Goal: Entertainment & Leisure: Consume media (video, audio)

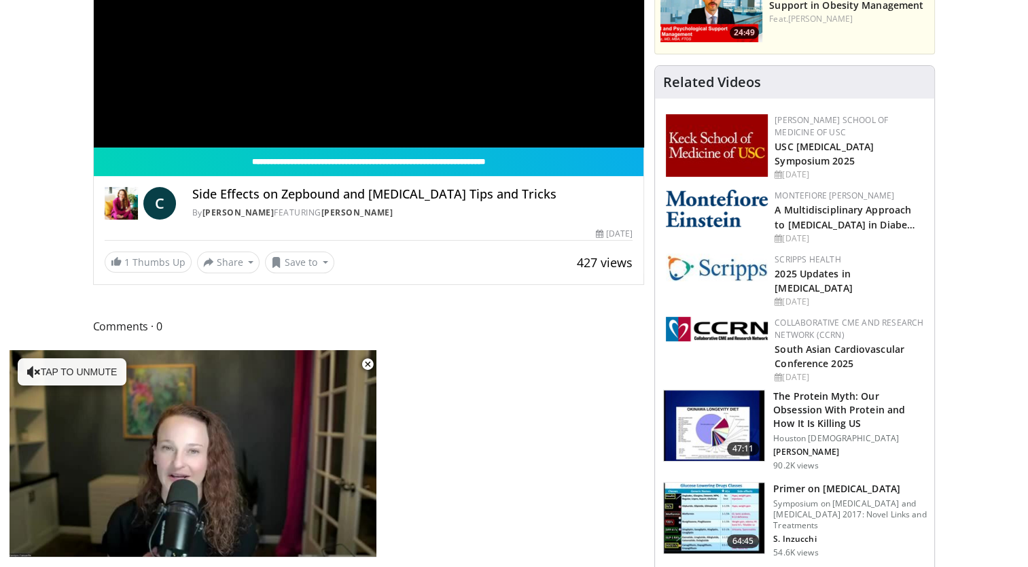
scroll to position [318, 0]
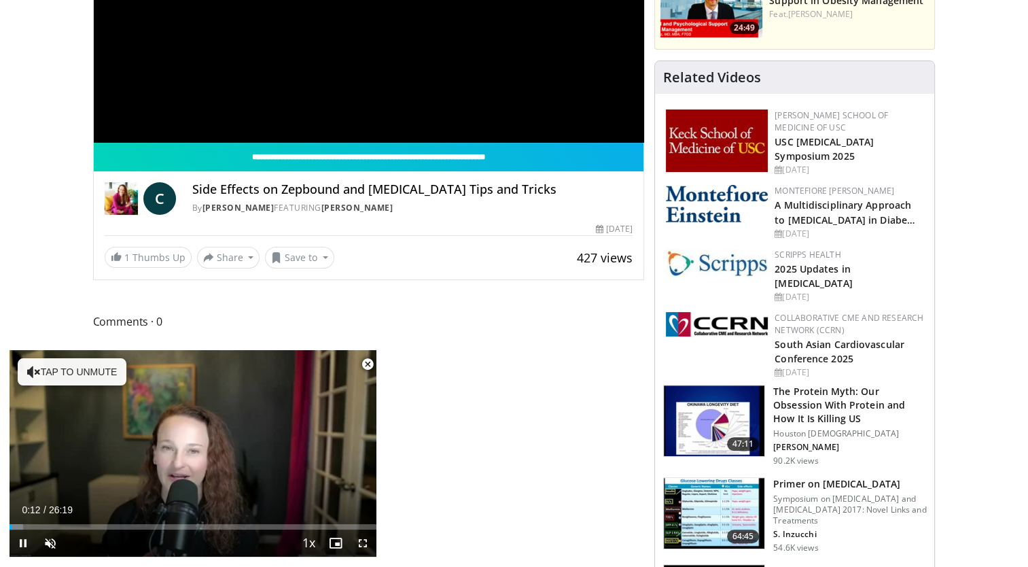
click at [368, 363] on span "Video Player" at bounding box center [367, 364] width 27 height 27
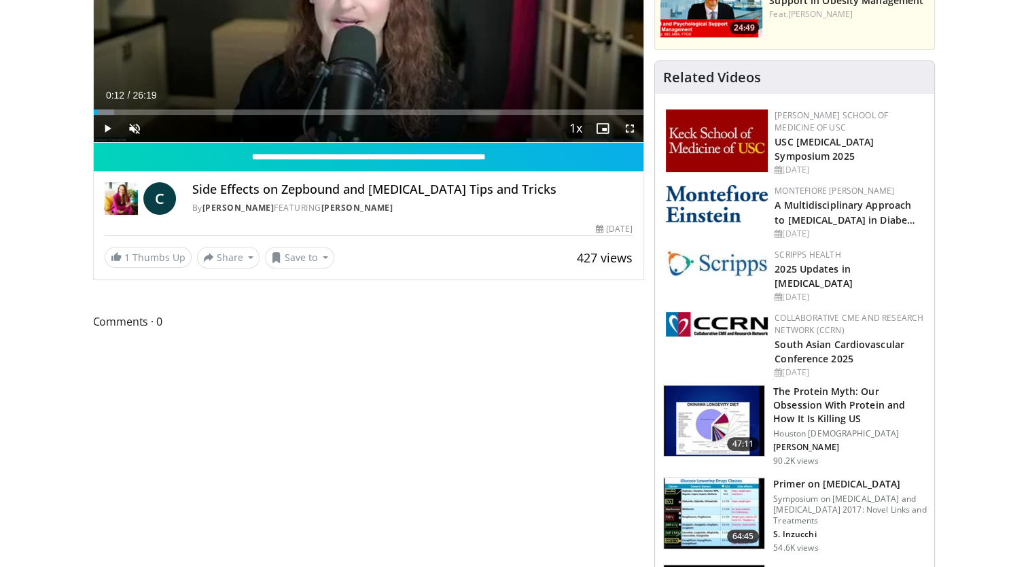
scroll to position [0, 0]
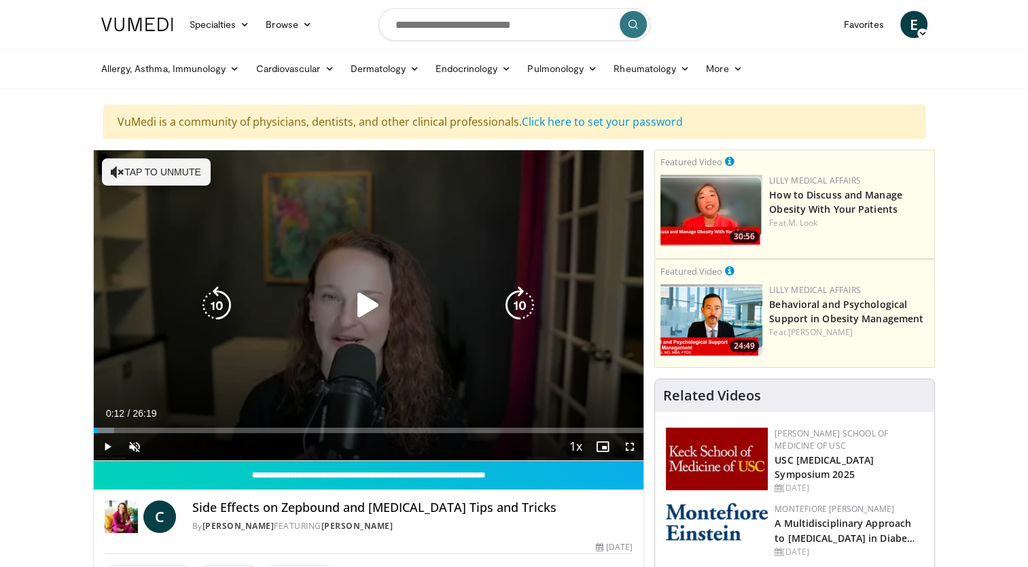
click at [367, 308] on icon "Video Player" at bounding box center [368, 305] width 38 height 38
click at [160, 171] on button "Tap to unmute" at bounding box center [156, 171] width 109 height 27
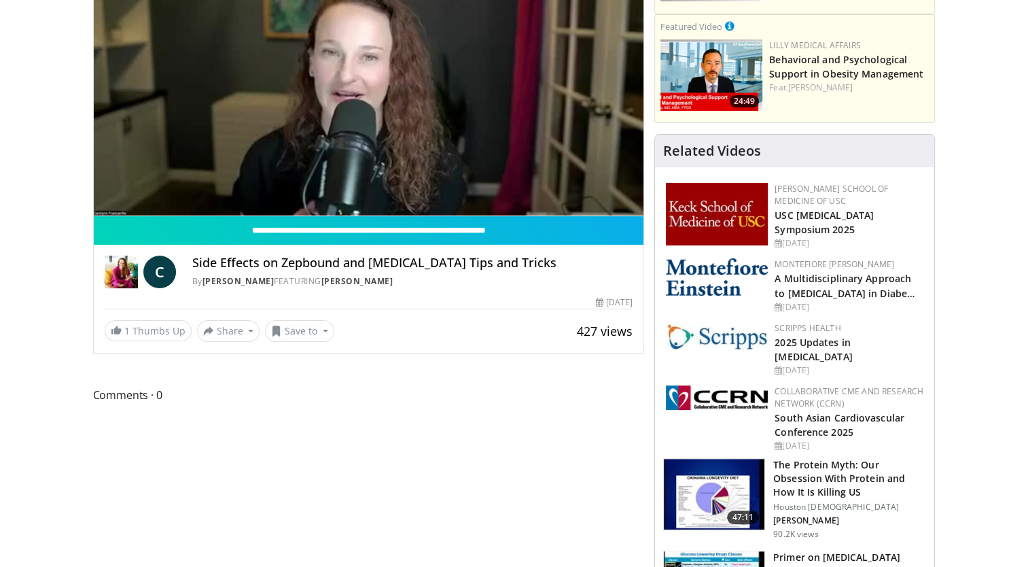
scroll to position [272, 0]
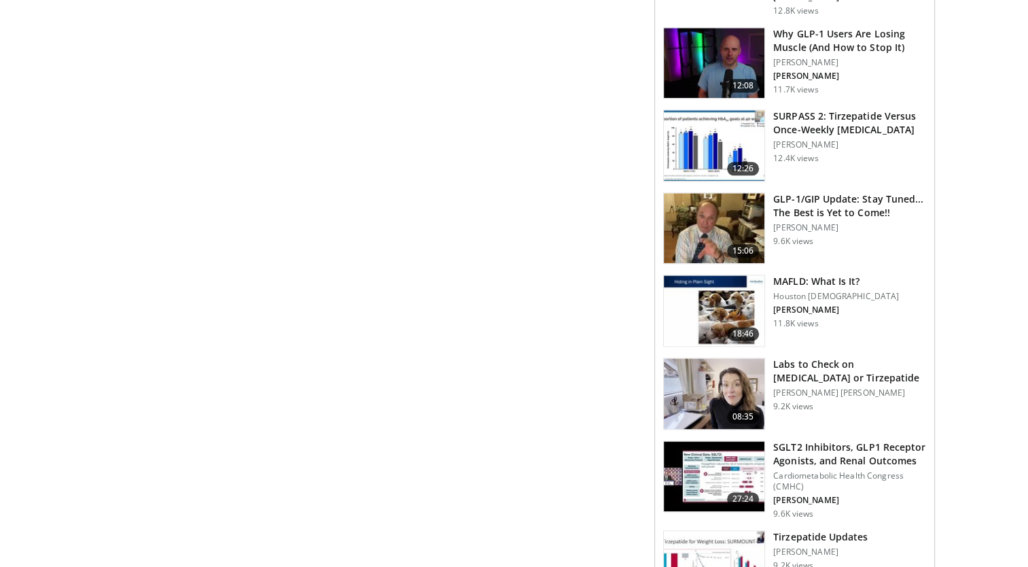
scroll to position [1658, 0]
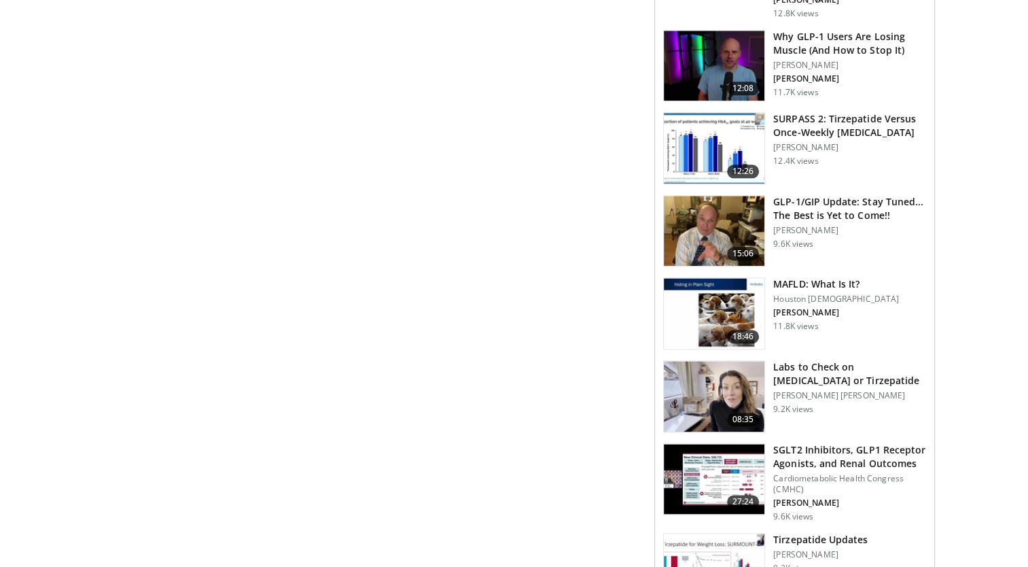
click at [830, 370] on h3 "Labs to Check on [MEDICAL_DATA] or Tirzepatide" at bounding box center [849, 373] width 153 height 27
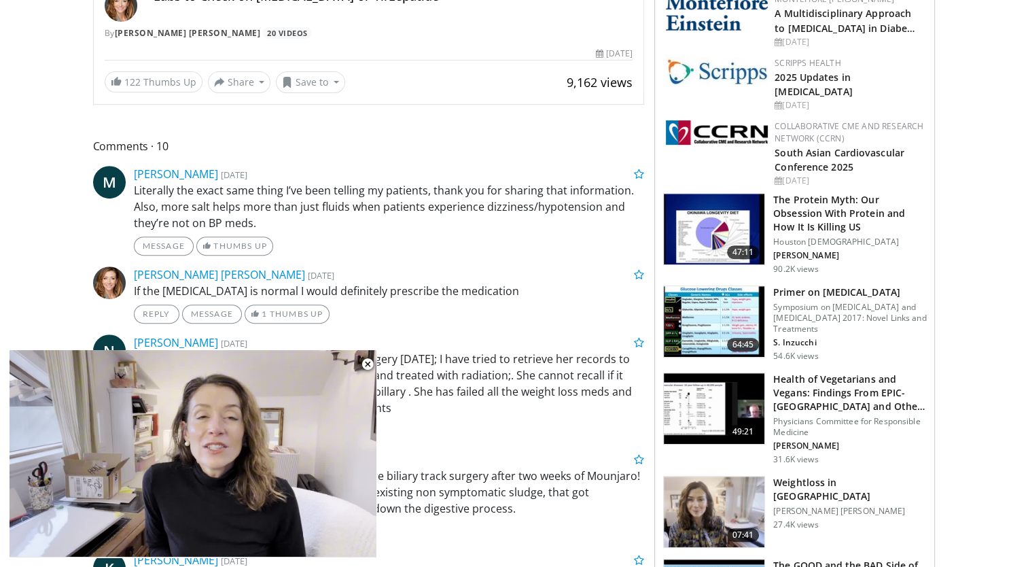
scroll to position [522, 0]
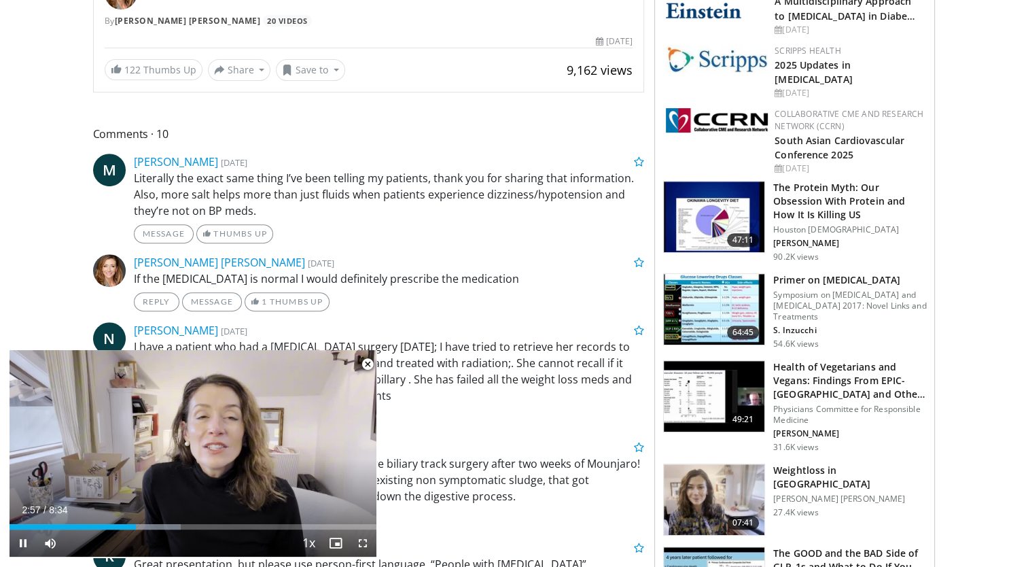
click at [370, 368] on span "Video Player" at bounding box center [367, 364] width 27 height 27
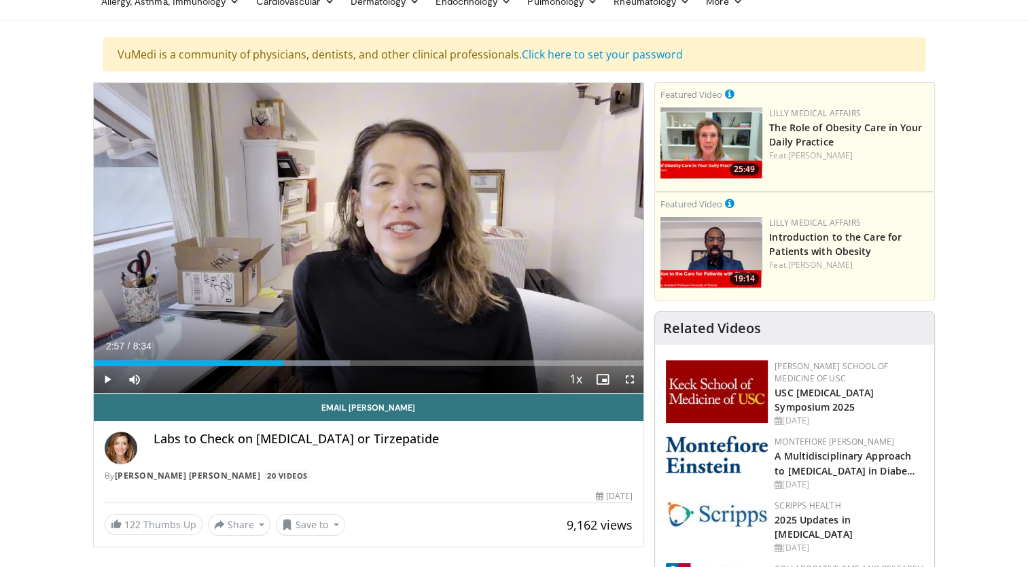
scroll to position [31, 0]
